Goal: Share content: Share content

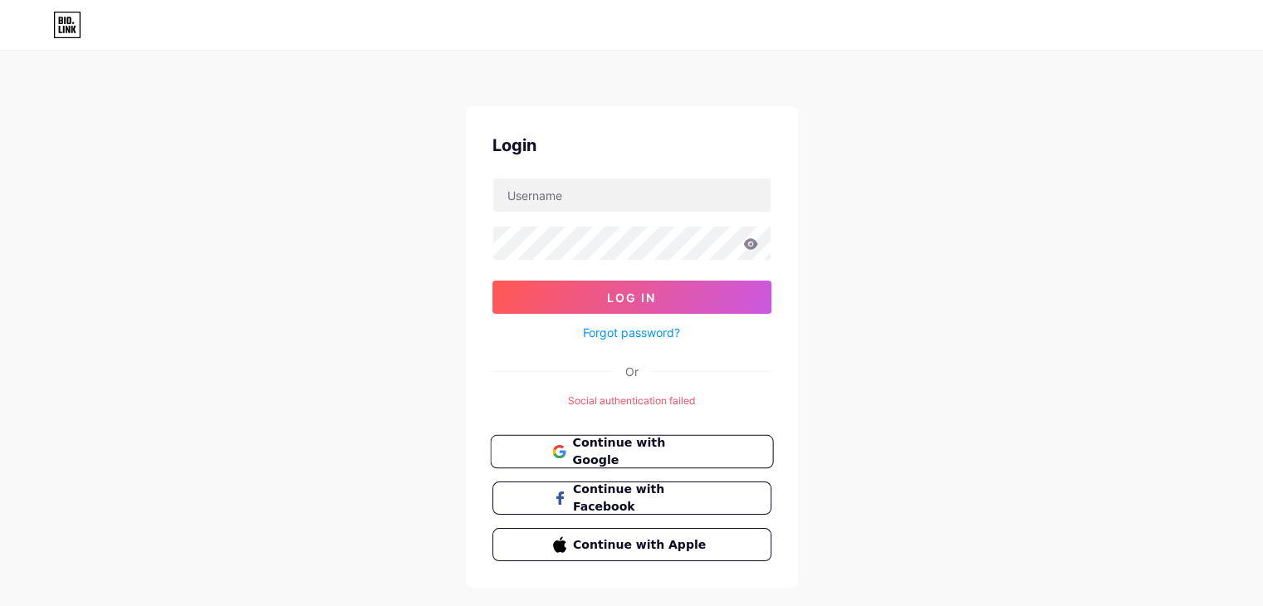
click at [638, 446] on span "Continue with Google" at bounding box center [641, 452] width 139 height 36
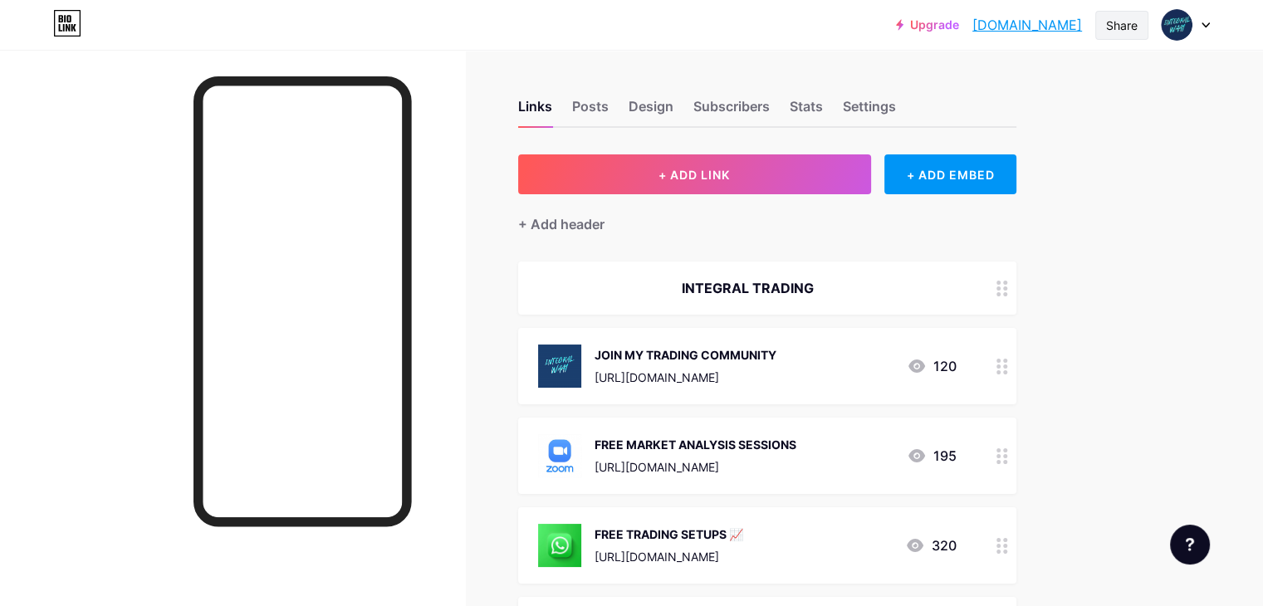
click at [1114, 24] on div "Share" at bounding box center [1122, 25] width 32 height 17
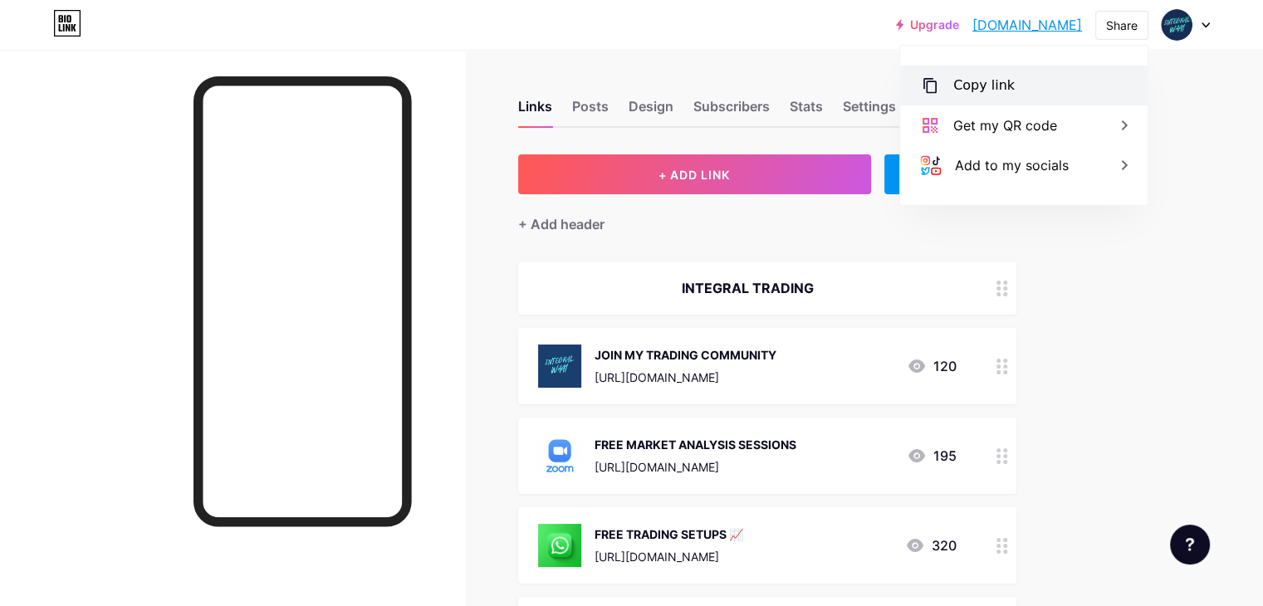
click at [1030, 85] on div "Copy link" at bounding box center [1023, 86] width 247 height 40
